Goal: Information Seeking & Learning: Learn about a topic

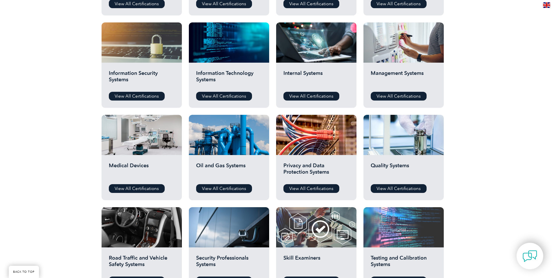
scroll to position [291, 0]
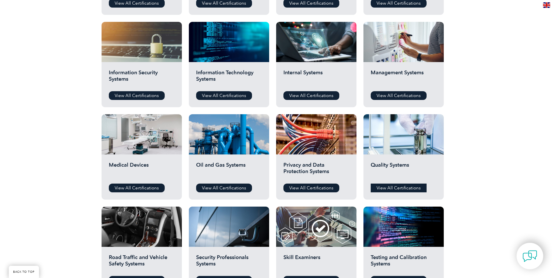
click at [396, 187] on link "View All Certifications" at bounding box center [399, 187] width 56 height 9
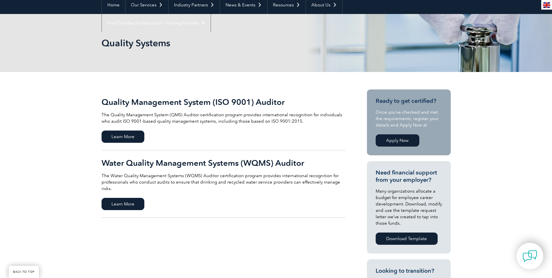
scroll to position [58, 0]
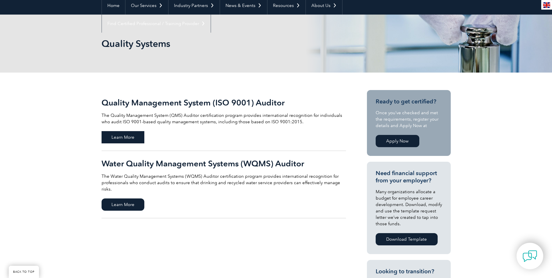
click at [125, 138] on span "Learn More" at bounding box center [123, 137] width 43 height 12
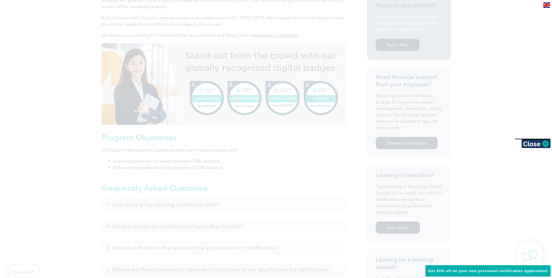
scroll to position [204, 0]
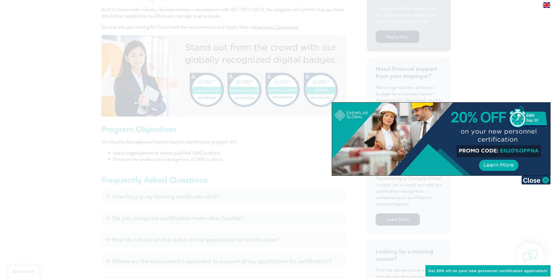
click at [545, 180] on img at bounding box center [536, 180] width 29 height 9
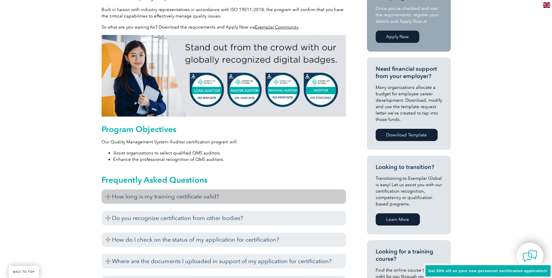
click at [253, 200] on h3 "How long is my training certificate valid?" at bounding box center [224, 196] width 244 height 14
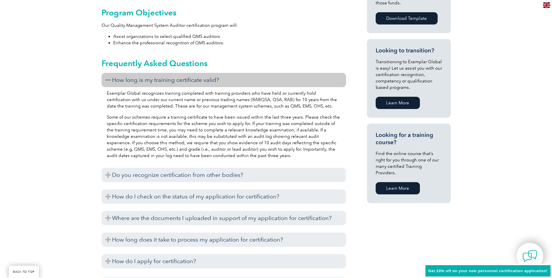
scroll to position [349, 0]
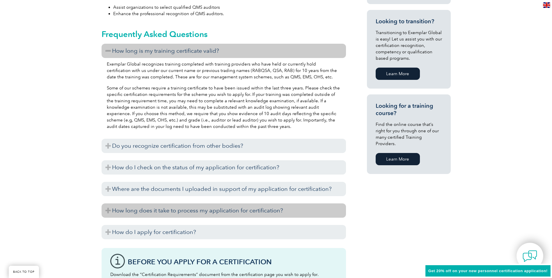
click at [177, 212] on h3 "How long does it take to process my application for certification?" at bounding box center [224, 210] width 244 height 14
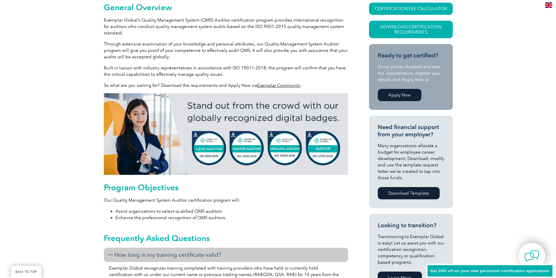
scroll to position [0, 0]
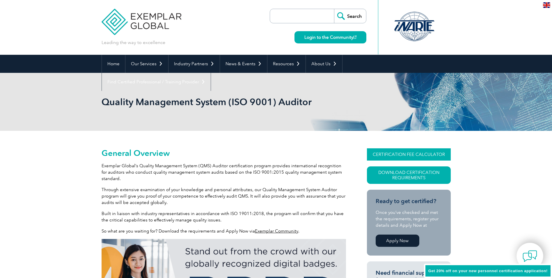
click at [428, 151] on link "CERTIFICATION FEE CALCULATOR" at bounding box center [409, 154] width 84 height 12
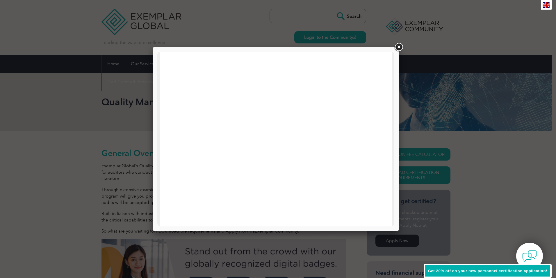
drag, startPoint x: 392, startPoint y: 99, endPoint x: 554, endPoint y: 110, distance: 162.8
click at [397, 48] on link at bounding box center [399, 47] width 10 height 10
